Goal: Check status: Check status

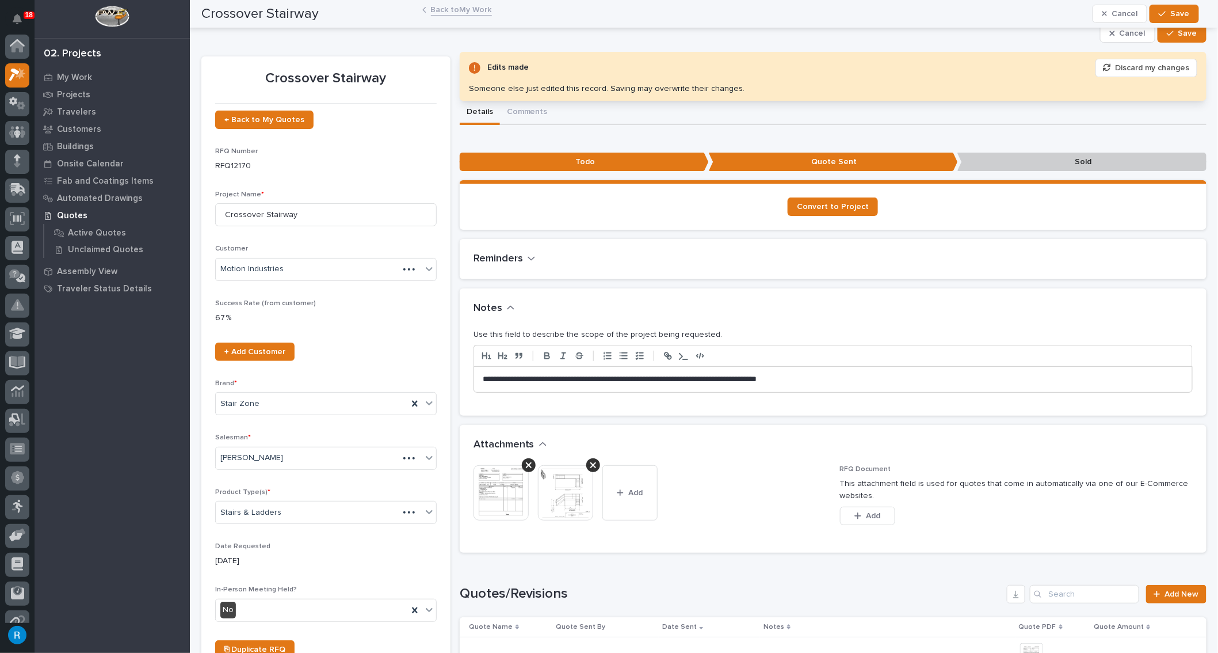
scroll to position [28, 0]
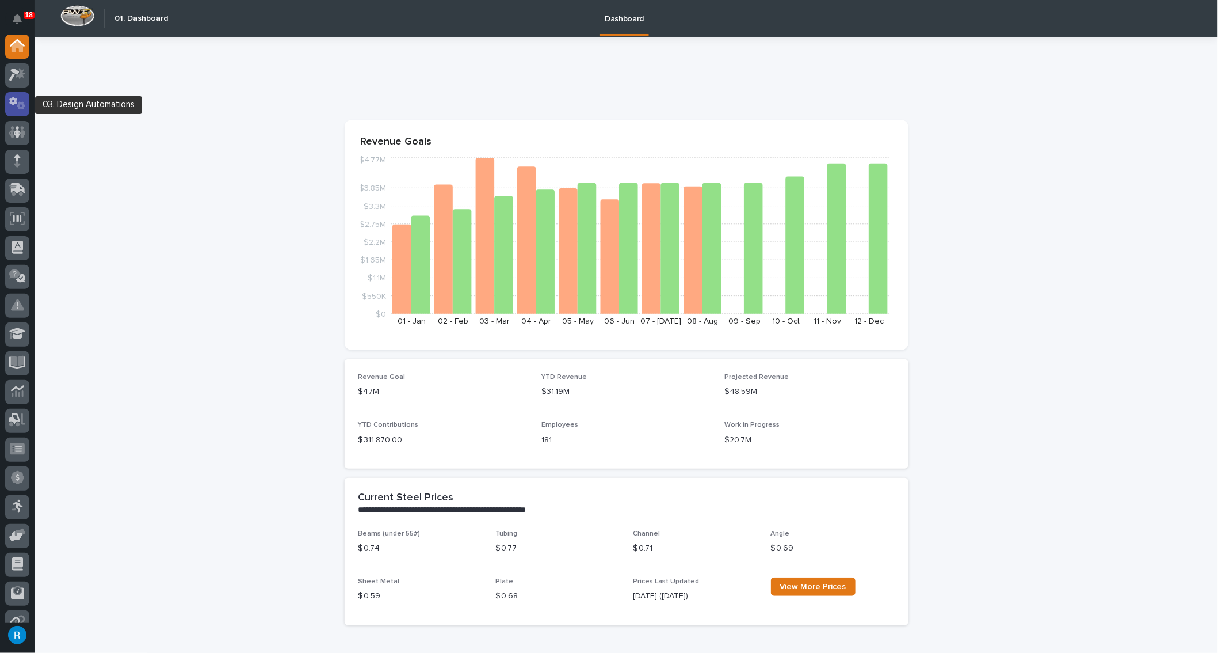
click at [20, 107] on icon at bounding box center [21, 106] width 9 height 8
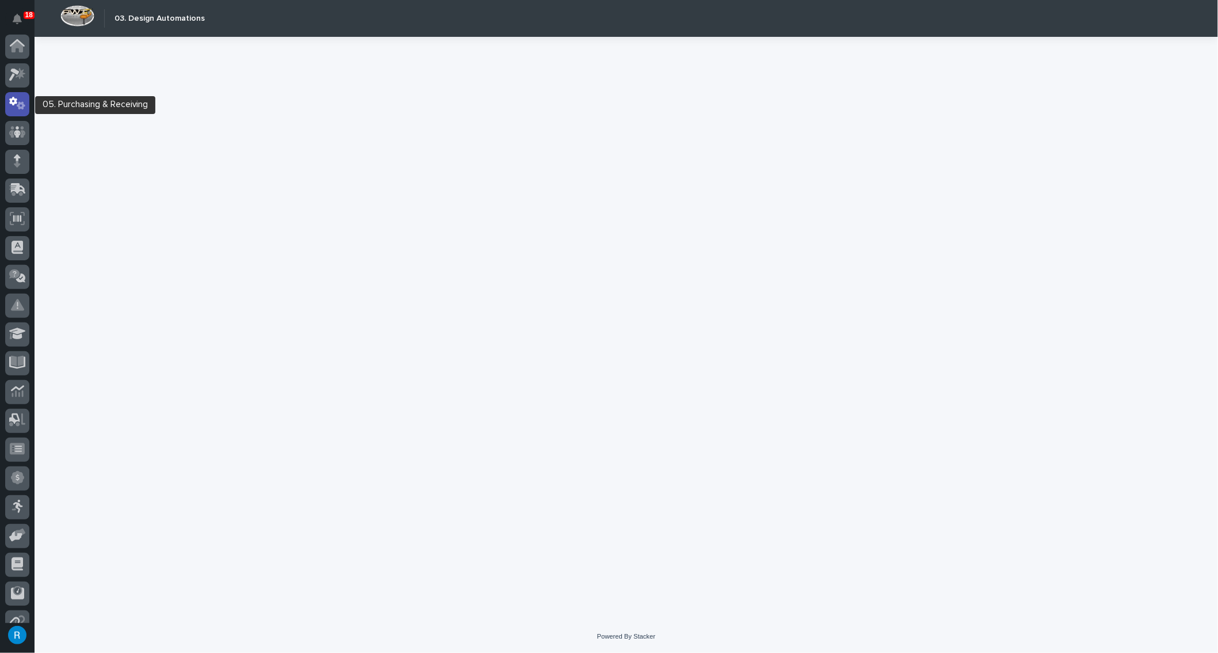
scroll to position [57, 0]
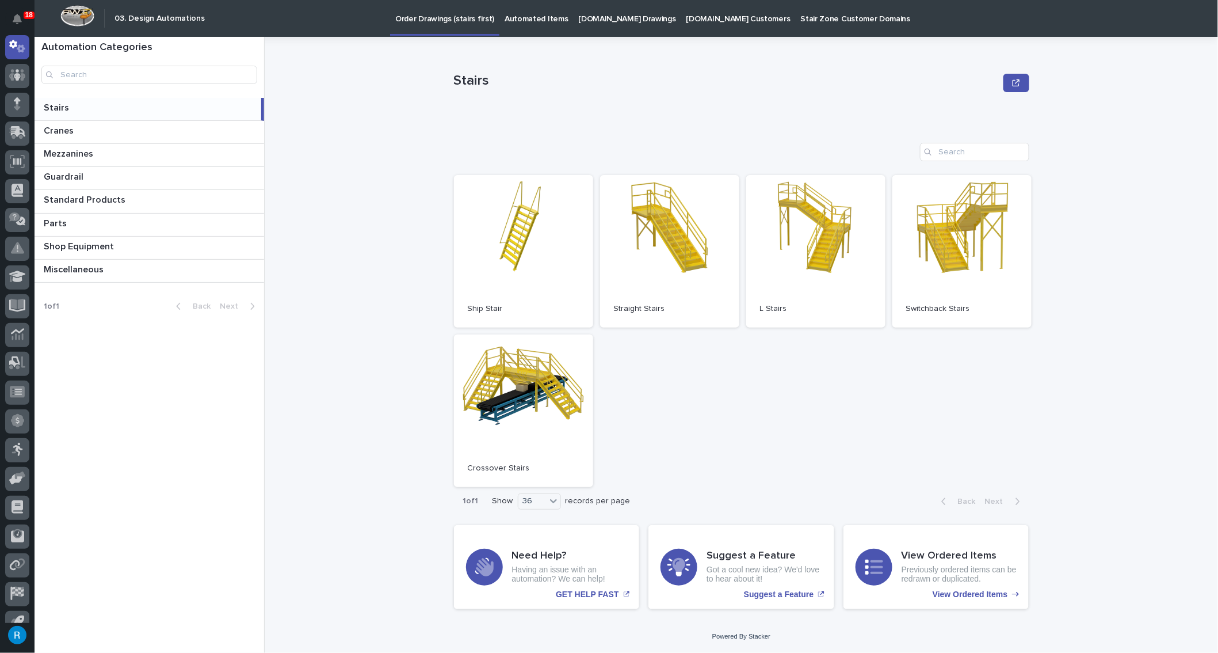
click at [591, 17] on p "StairZone.com Drawings" at bounding box center [627, 12] width 97 height 24
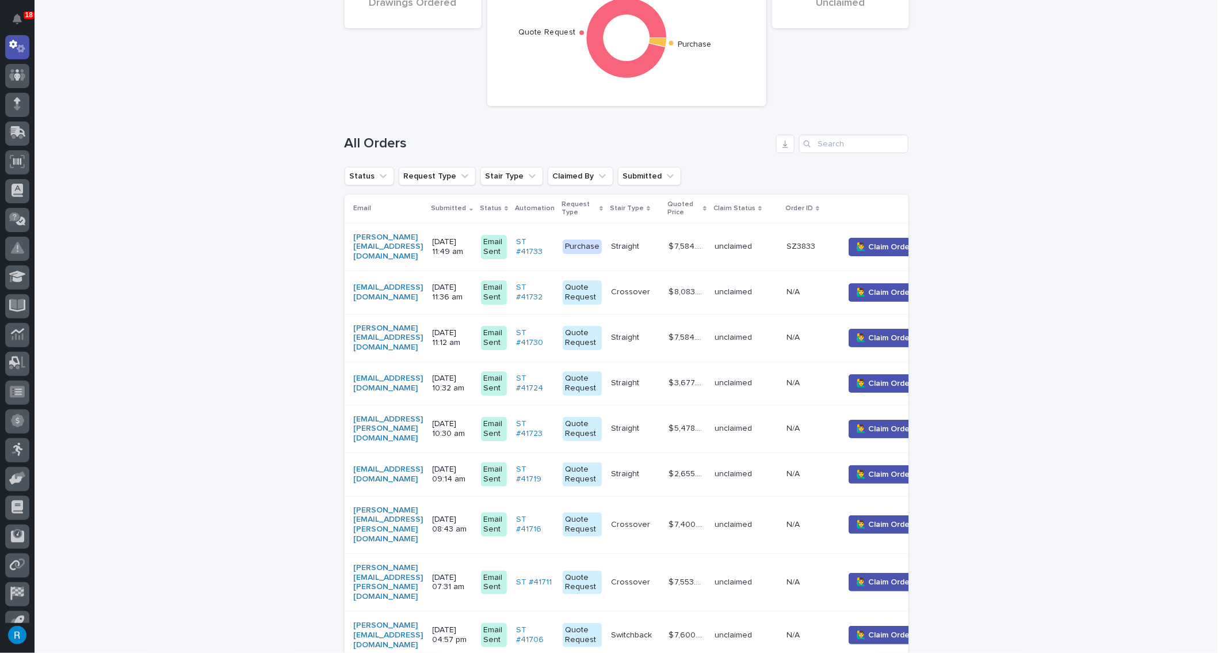
scroll to position [157, 0]
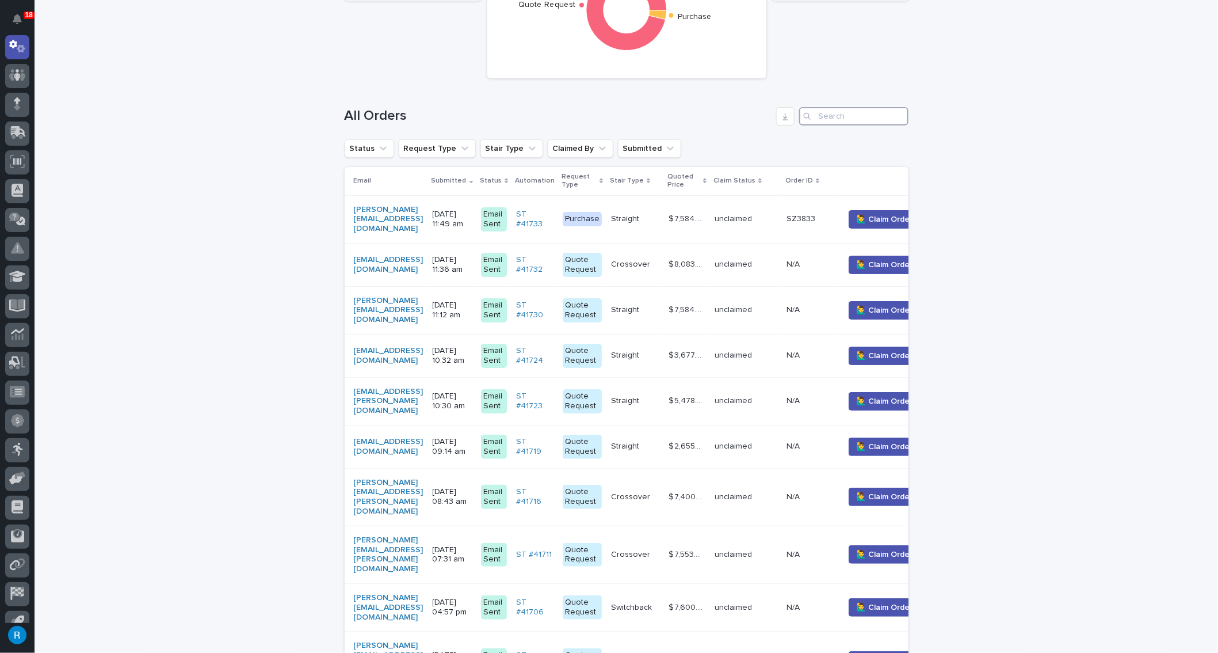
click at [824, 114] on input "Search" at bounding box center [853, 116] width 109 height 18
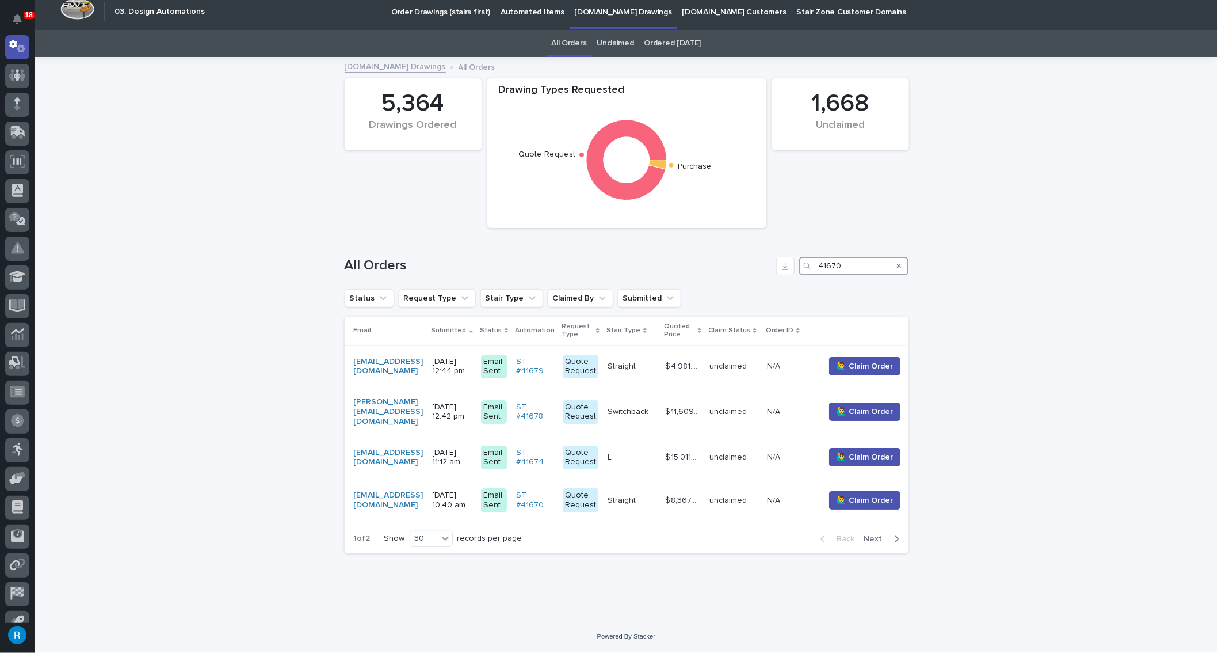
scroll to position [8, 0]
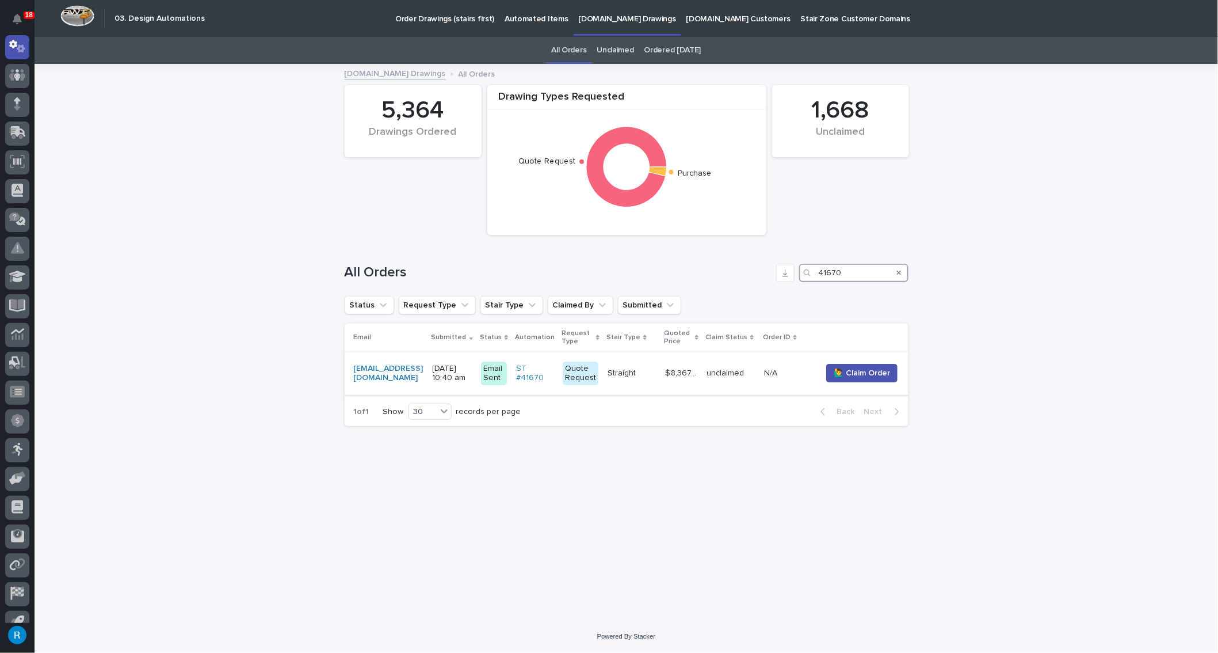
type input "41670"
click at [643, 368] on p at bounding box center [632, 373] width 48 height 10
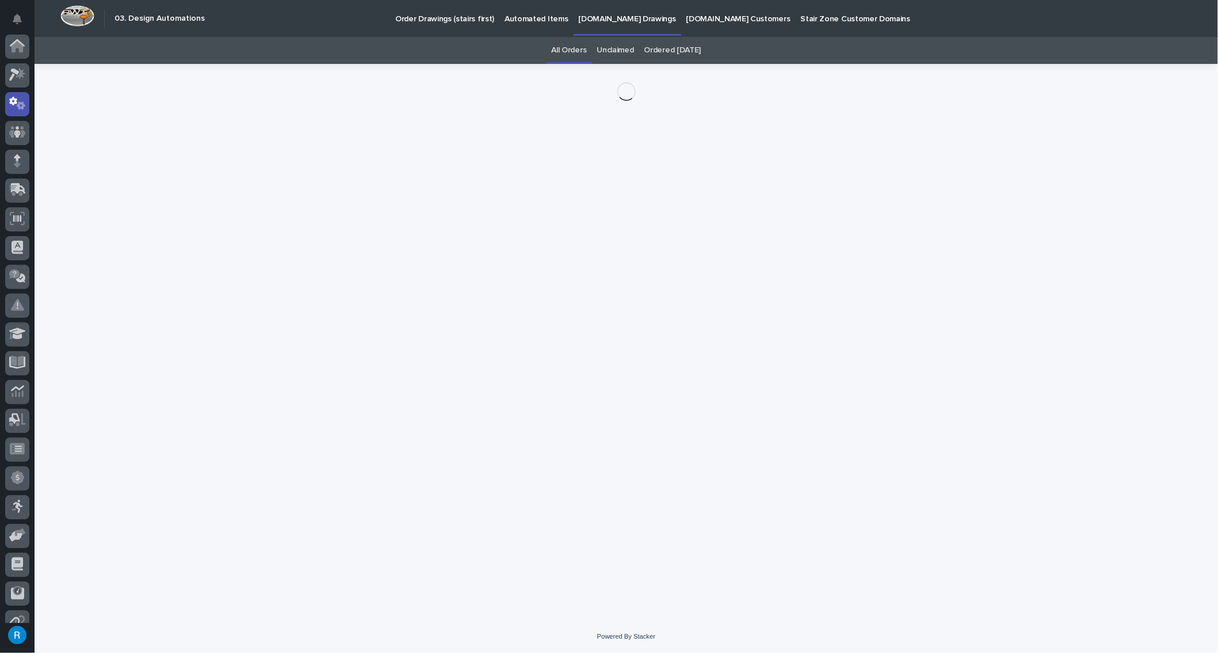
scroll to position [57, 0]
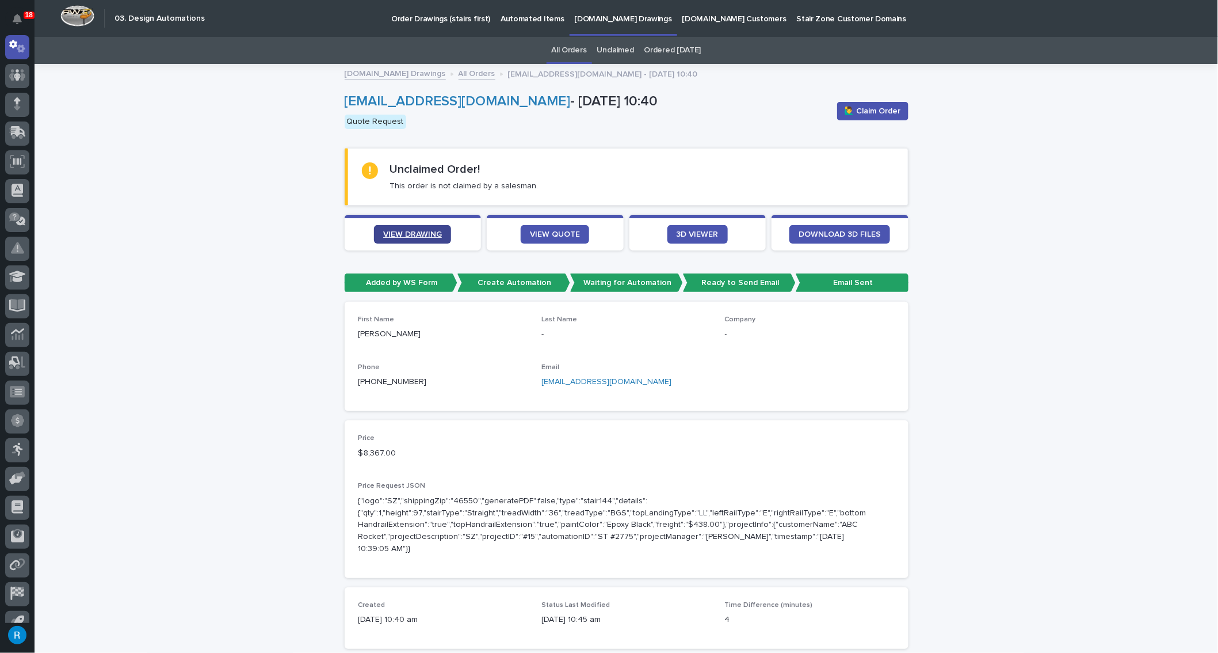
click at [412, 235] on span "VIEW DRAWING" at bounding box center [412, 234] width 59 height 8
click at [547, 231] on span "VIEW QUOTE" at bounding box center [555, 234] width 50 height 8
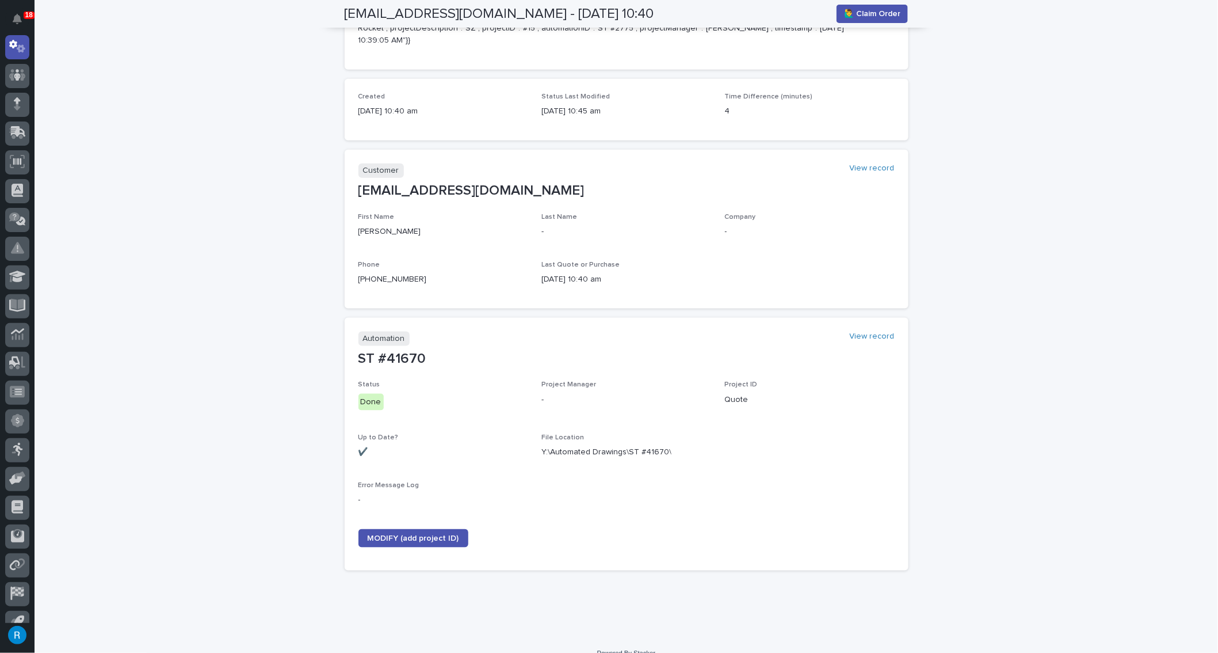
scroll to position [512, 0]
